Goal: Information Seeking & Learning: Understand process/instructions

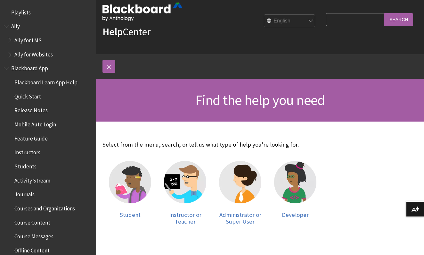
scroll to position [16, 0]
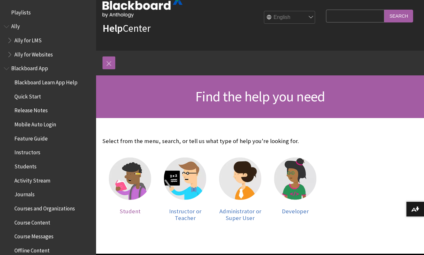
click at [121, 192] on img at bounding box center [130, 178] width 42 height 42
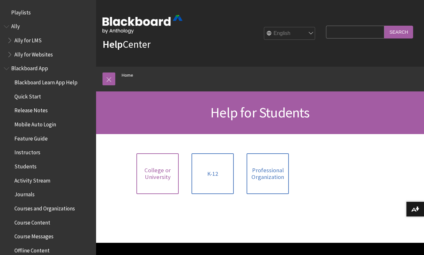
click at [164, 181] on link "College or University" at bounding box center [158, 173] width 42 height 41
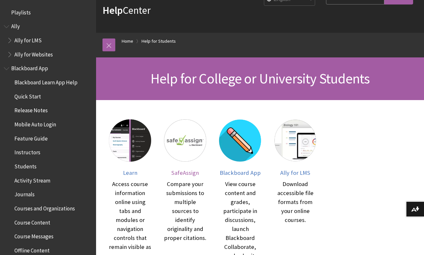
scroll to position [38, 0]
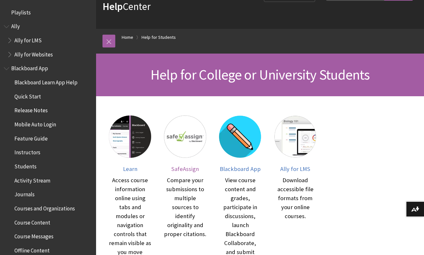
click at [183, 166] on span "SafeAssign" at bounding box center [185, 168] width 28 height 7
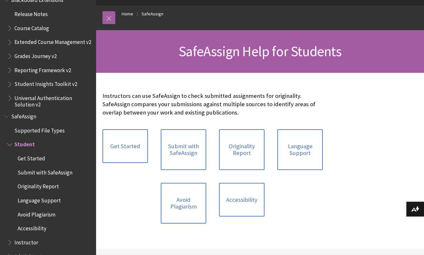
scroll to position [63, 0]
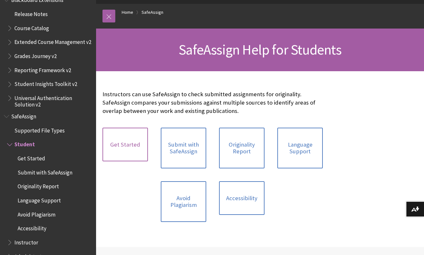
click at [138, 151] on link "Get Started" at bounding box center [126, 145] width 46 height 34
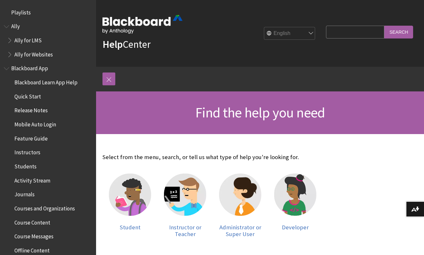
scroll to position [16, 0]
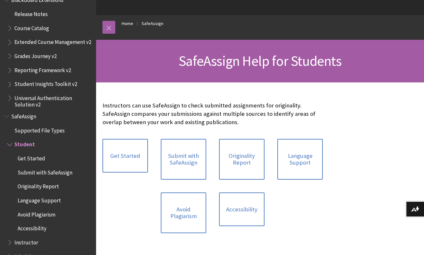
scroll to position [61, 0]
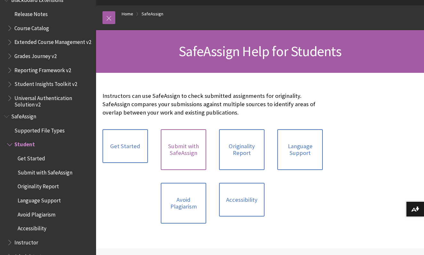
click at [193, 157] on link "Submit with SafeAssign" at bounding box center [184, 149] width 46 height 41
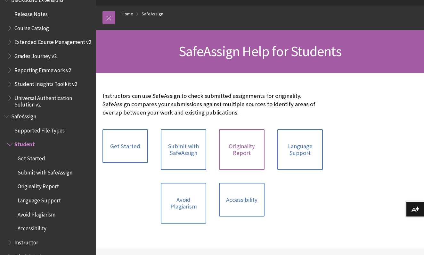
click at [245, 153] on link "Originality Report" at bounding box center [242, 149] width 46 height 41
